Goal: Transaction & Acquisition: Subscribe to service/newsletter

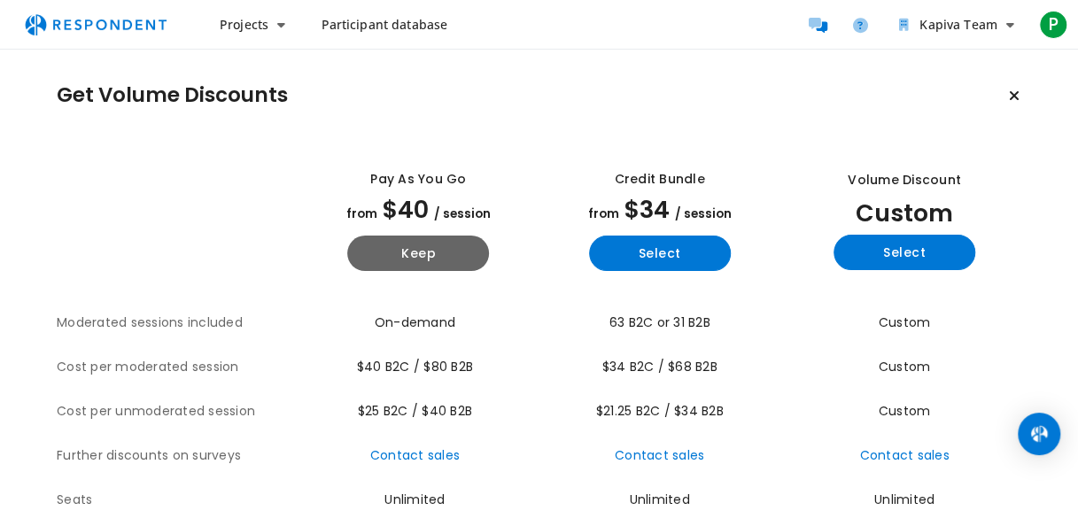
click at [404, 28] on span "Participant database" at bounding box center [384, 24] width 127 height 17
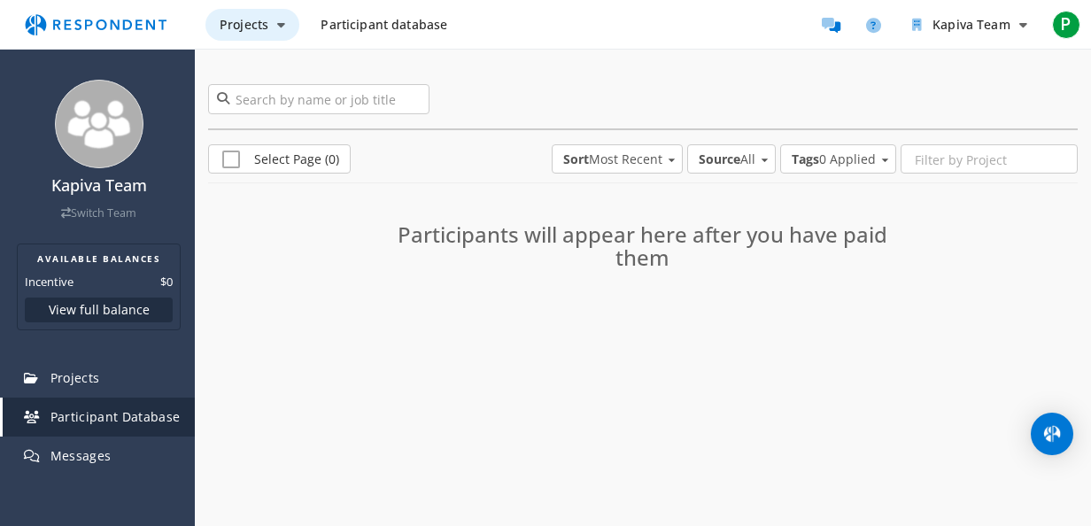
click at [277, 24] on icon "Main navigation" at bounding box center [281, 25] width 8 height 12
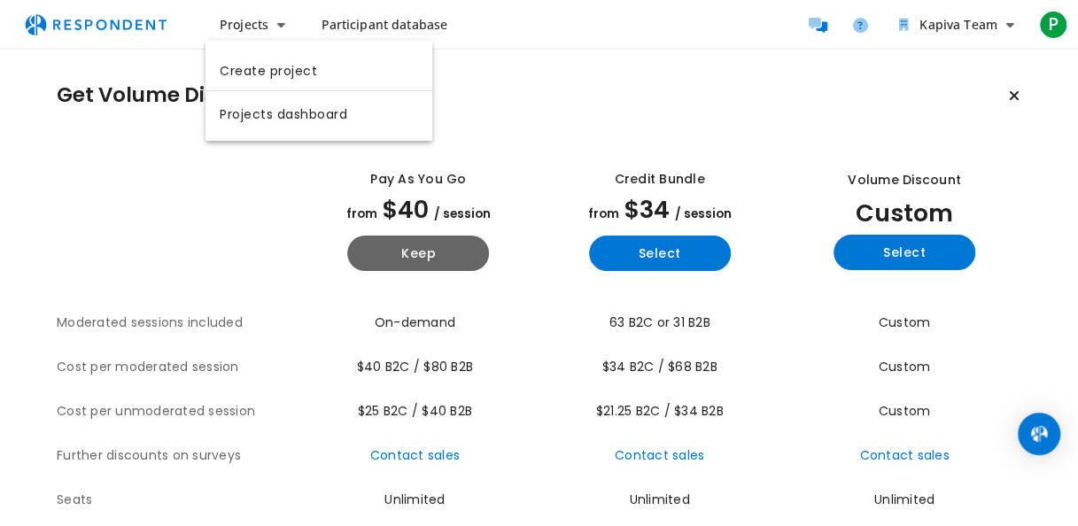
click at [613, 97] on md-backdrop at bounding box center [539, 263] width 1078 height 526
drag, startPoint x: 353, startPoint y: 363, endPoint x: 475, endPoint y: 367, distance: 122.3
click at [475, 367] on td "$40 B2C / $80 B2B" at bounding box center [418, 367] width 241 height 44
copy span "$40 B2C / $80 B2B"
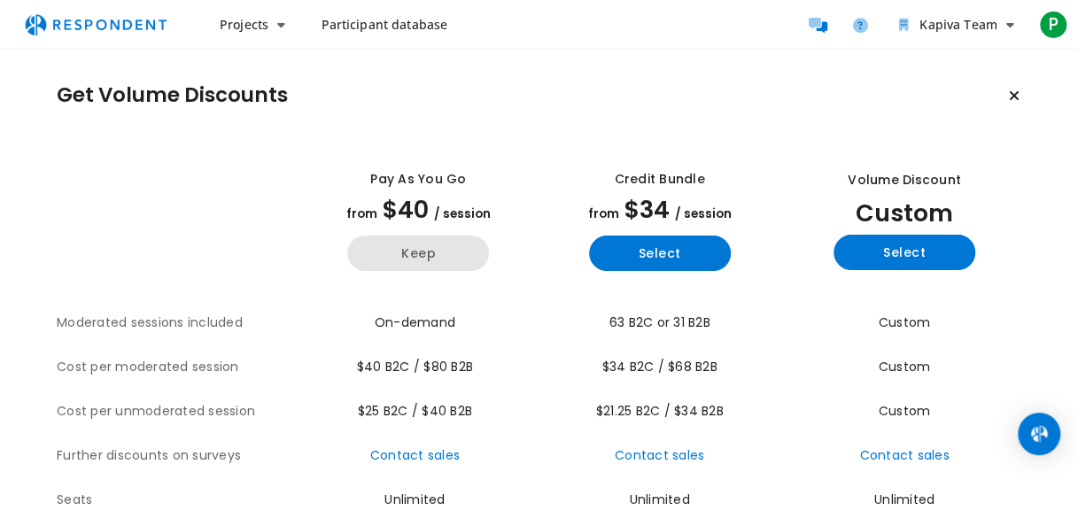
scroll to position [214, 0]
